Goal: Task Accomplishment & Management: Complete application form

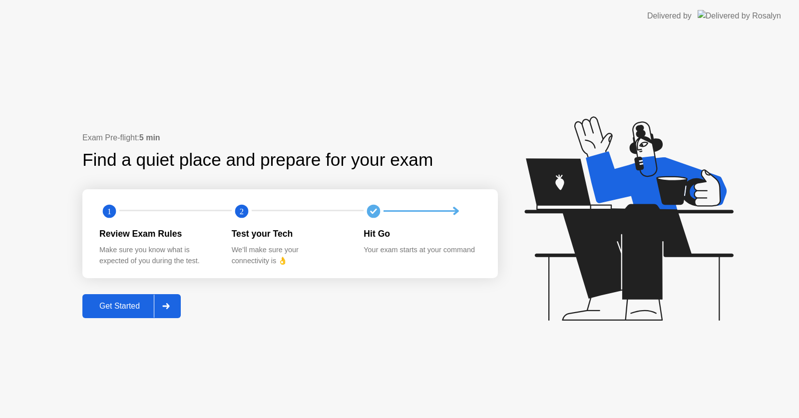
click at [101, 310] on div "Get Started" at bounding box center [119, 305] width 68 height 9
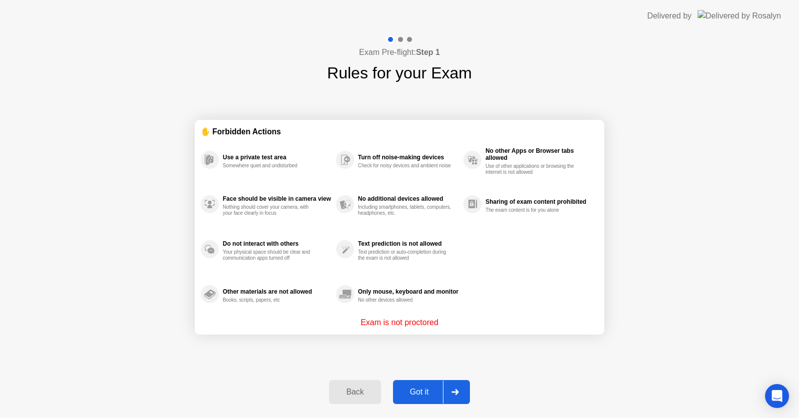
click at [415, 392] on div "Got it" at bounding box center [419, 391] width 47 height 9
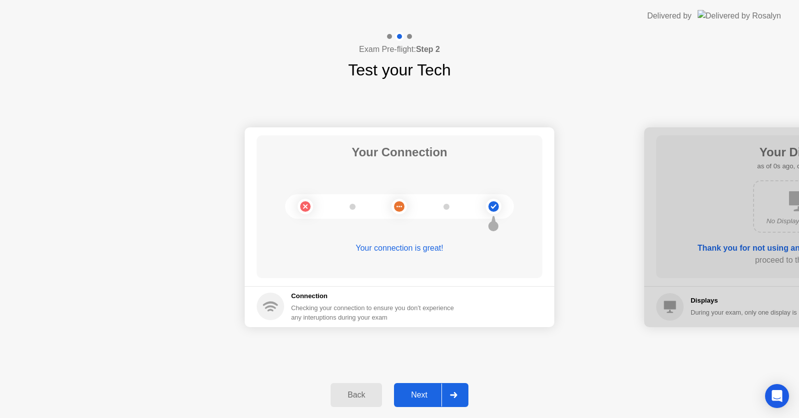
click at [415, 392] on div "Next" at bounding box center [419, 394] width 44 height 9
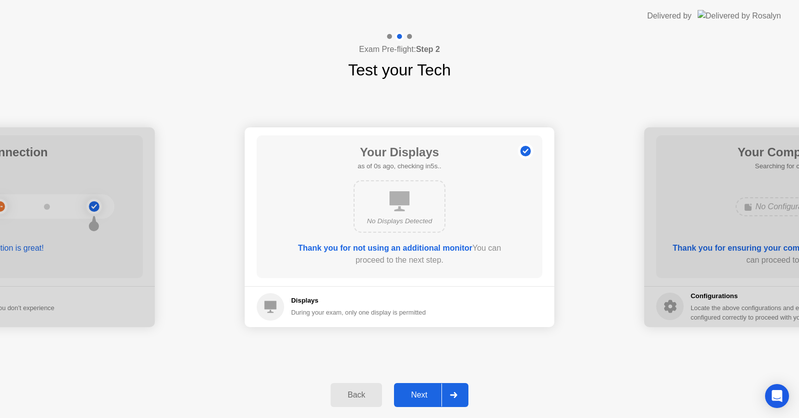
click at [415, 392] on div "Next" at bounding box center [419, 394] width 44 height 9
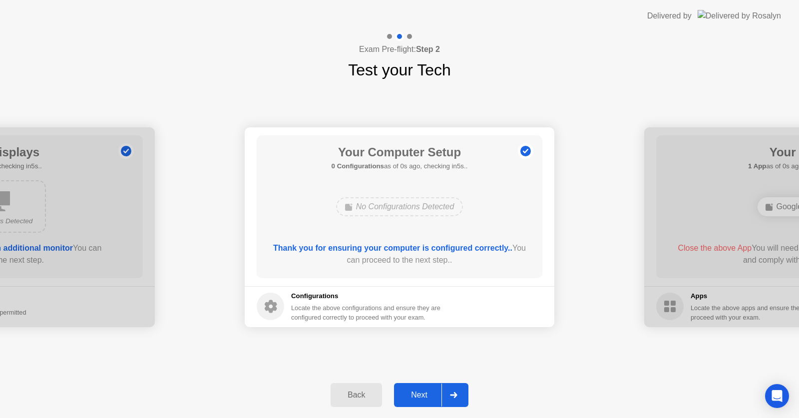
click at [415, 392] on div "Next" at bounding box center [419, 394] width 44 height 9
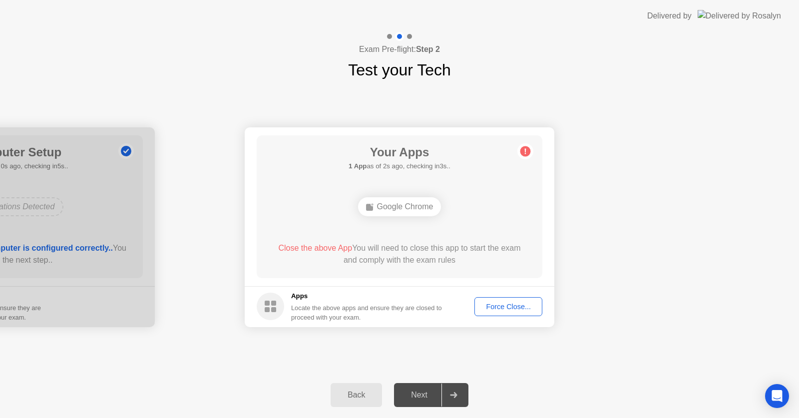
click at [513, 310] on div "Force Close..." at bounding box center [508, 306] width 61 height 8
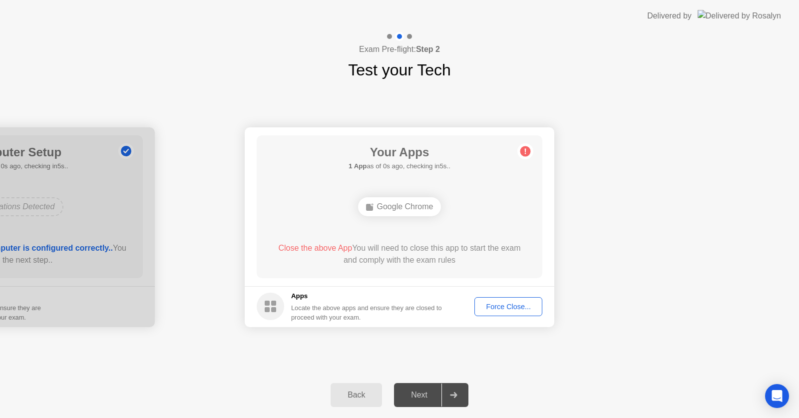
click at [488, 303] on div "Force Close..." at bounding box center [508, 306] width 61 height 8
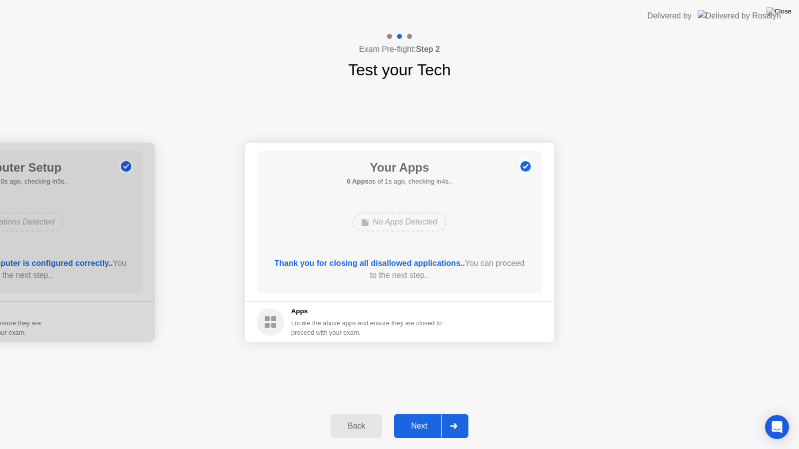
click at [422, 417] on div "Next" at bounding box center [419, 426] width 44 height 9
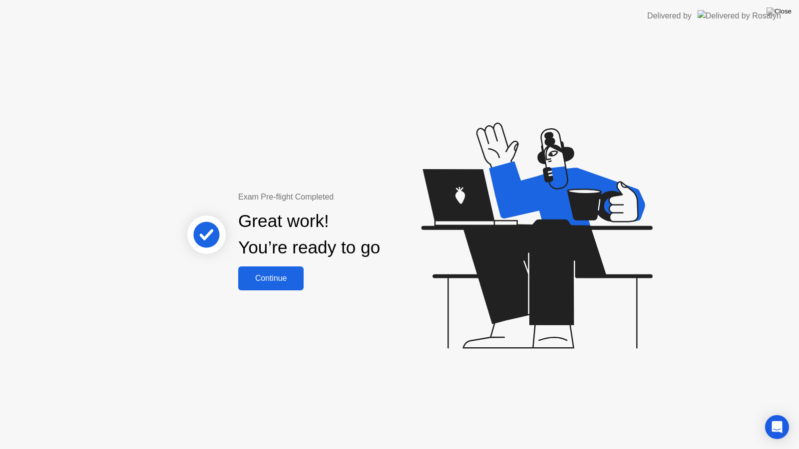
click at [267, 272] on button "Continue" at bounding box center [270, 279] width 65 height 24
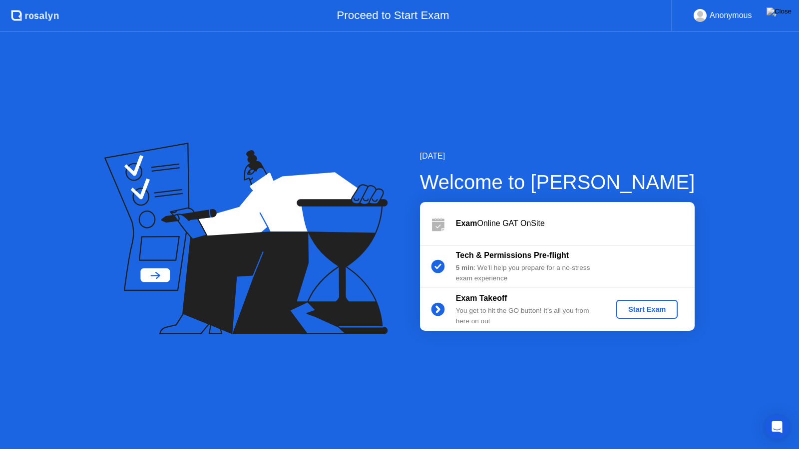
click at [646, 306] on div "Start Exam" at bounding box center [646, 309] width 53 height 8
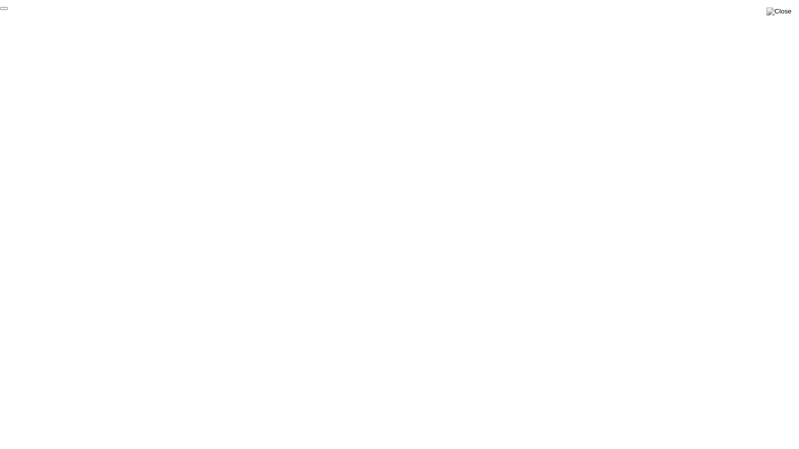
click div "End Proctoring Session"
